Goal: Task Accomplishment & Management: Use online tool/utility

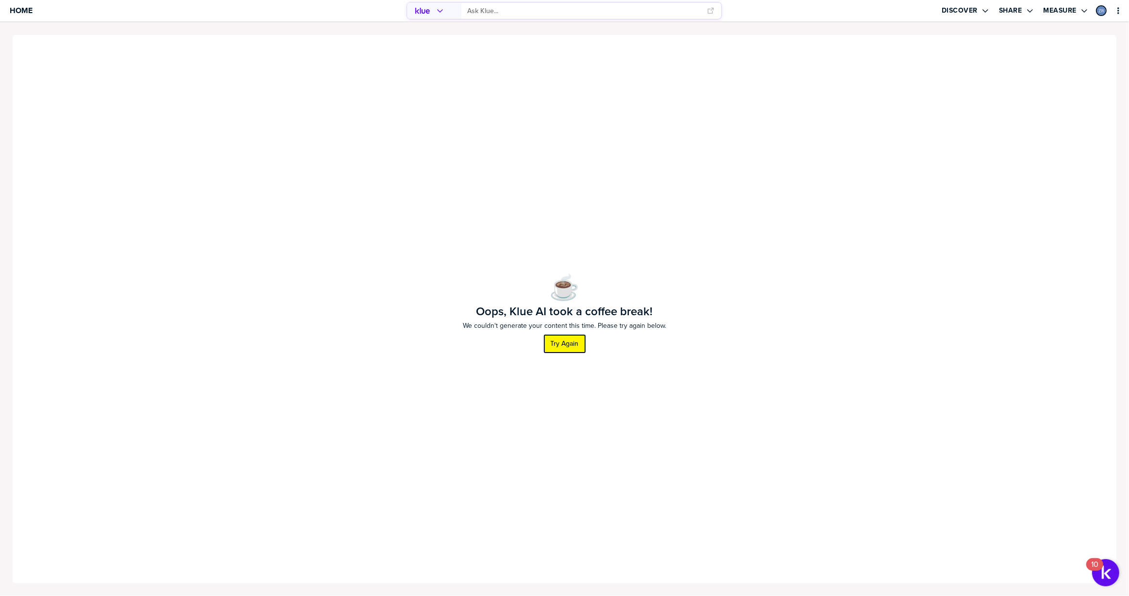
click at [571, 344] on label "Try Again" at bounding box center [565, 344] width 28 height 9
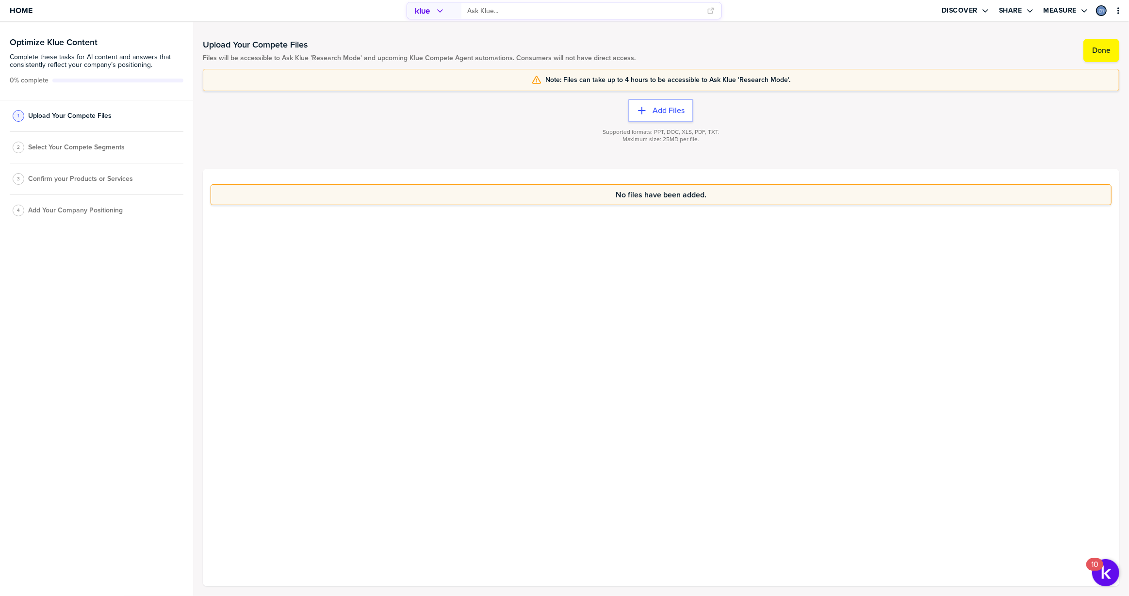
click at [62, 145] on span "Select Your Compete Segments" at bounding box center [76, 148] width 97 height 8
click at [1101, 49] on label "Done" at bounding box center [1101, 51] width 18 height 10
click at [49, 149] on span "Select Your Compete Segments" at bounding box center [76, 151] width 97 height 8
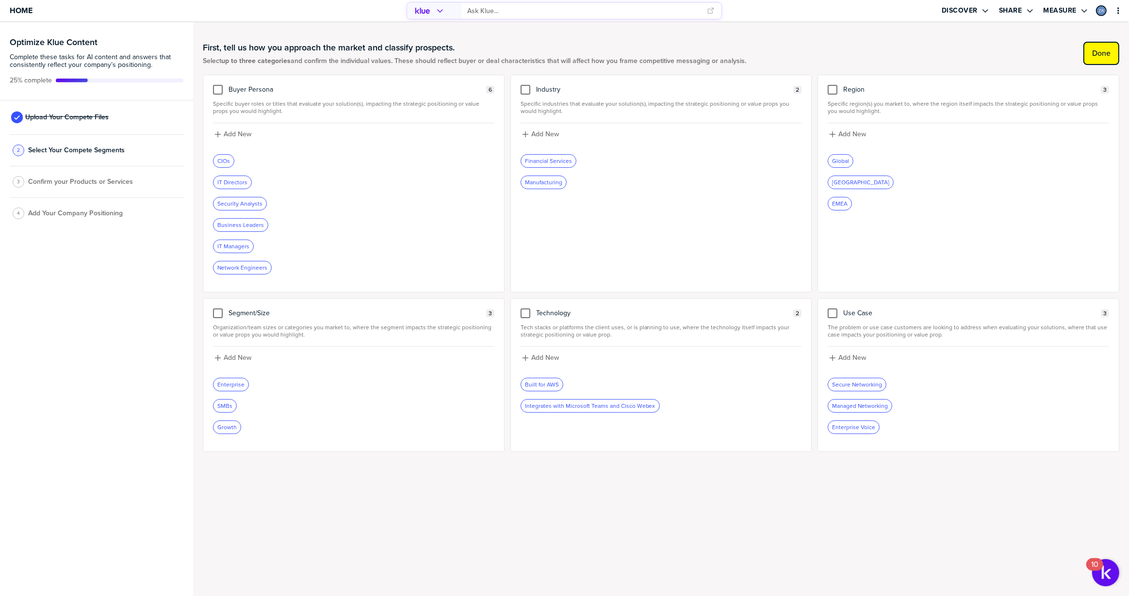
click at [1100, 53] on label "Done" at bounding box center [1101, 54] width 18 height 10
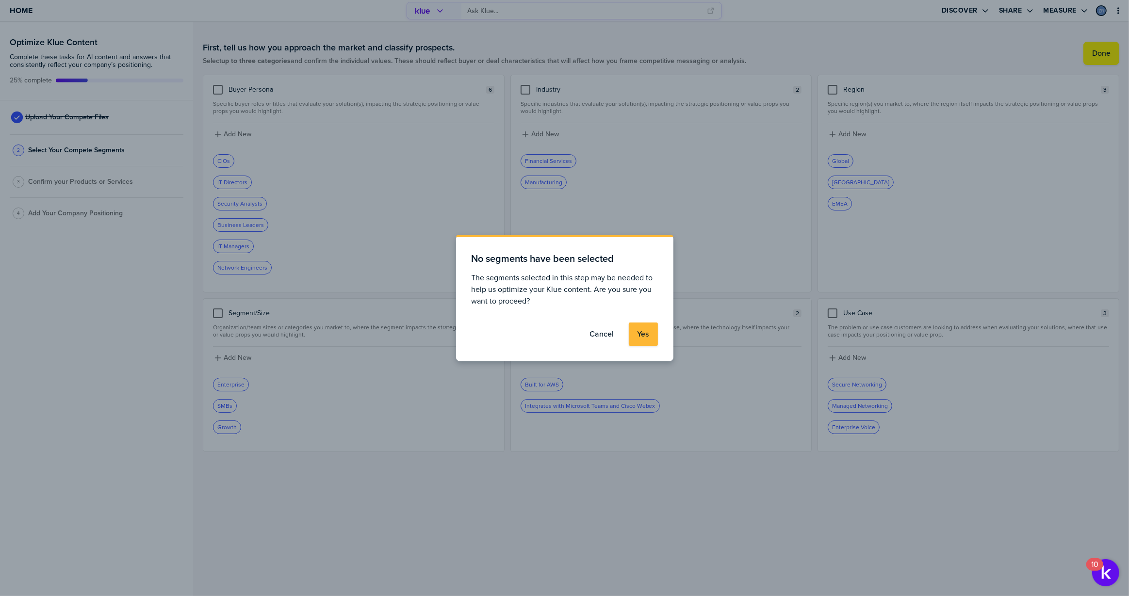
click at [607, 331] on label "Cancel" at bounding box center [602, 334] width 24 height 10
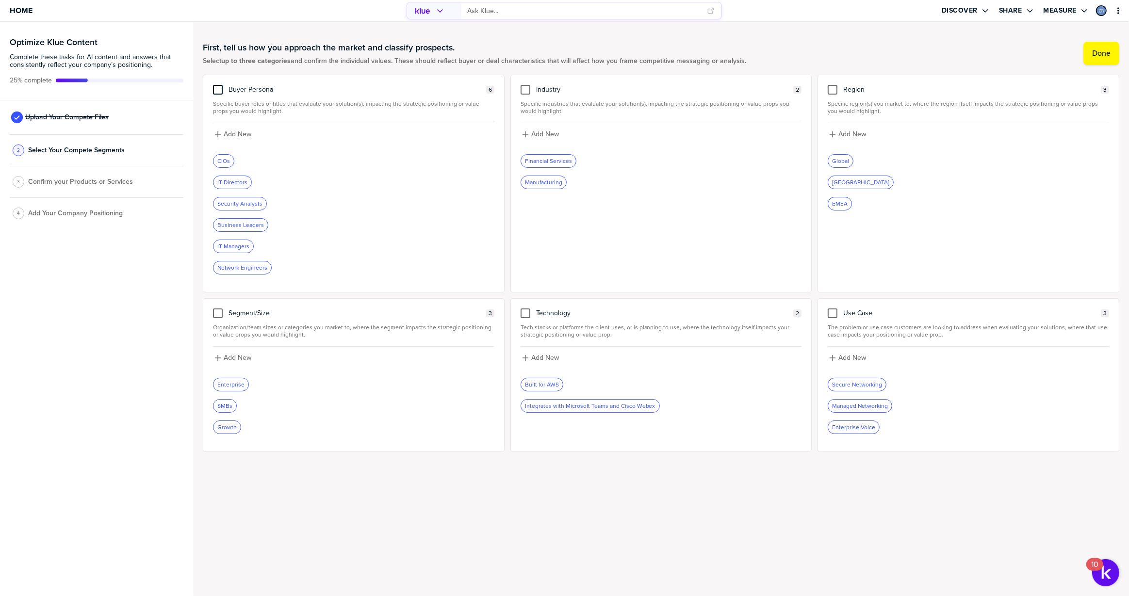
click at [216, 92] on div at bounding box center [218, 90] width 10 height 10
click at [218, 85] on input "checkbox" at bounding box center [218, 85] width 0 height 0
click at [526, 88] on div at bounding box center [526, 90] width 10 height 10
click at [525, 85] on input "checkbox" at bounding box center [525, 85] width 0 height 0
click at [834, 89] on div at bounding box center [833, 90] width 10 height 10
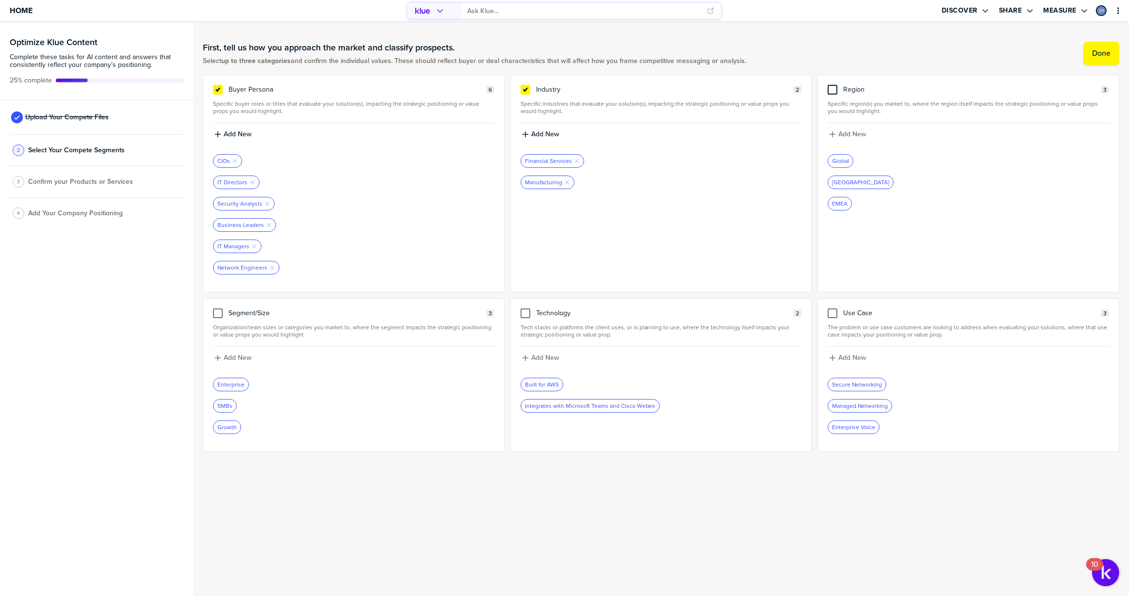
click at [832, 85] on input "checkbox" at bounding box center [832, 85] width 0 height 0
click at [1107, 54] on label "Done" at bounding box center [1101, 54] width 18 height 10
